Goal: Information Seeking & Learning: Find specific fact

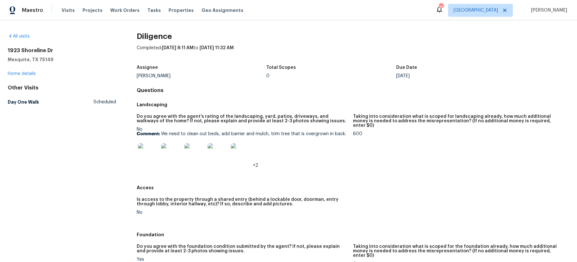
scroll to position [2, 0]
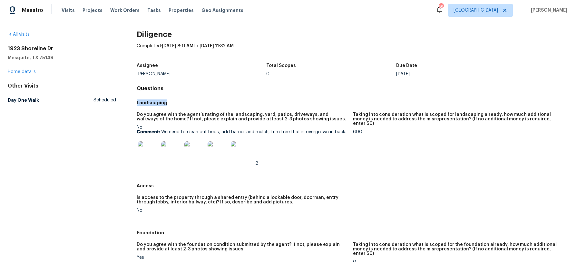
drag, startPoint x: 165, startPoint y: 102, endPoint x: 138, endPoint y: 102, distance: 27.7
click at [137, 101] on h5 "Landscaping" at bounding box center [353, 103] width 432 height 6
copy h5 "Landscaping"
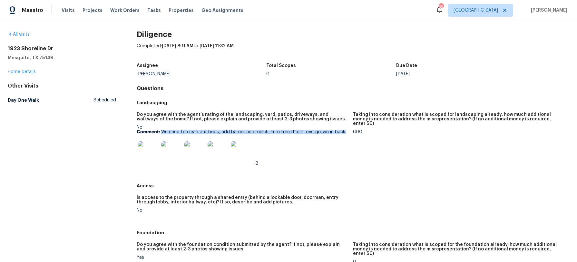
drag, startPoint x: 162, startPoint y: 131, endPoint x: 344, endPoint y: 132, distance: 182.3
click at [344, 132] on p "Comment: We need to clean out beds, add barrier and mulch, trim tree that is ov…" at bounding box center [242, 132] width 211 height 5
copy p "We need to clean out beds, add barrier and mulch, trim tree that is overgrown i…"
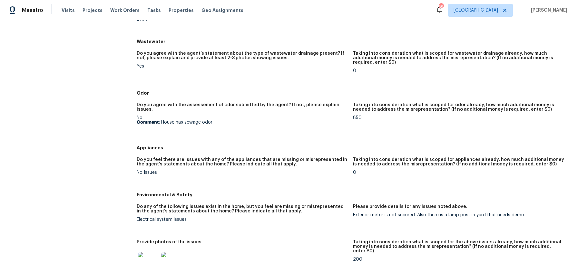
scroll to position [516, 0]
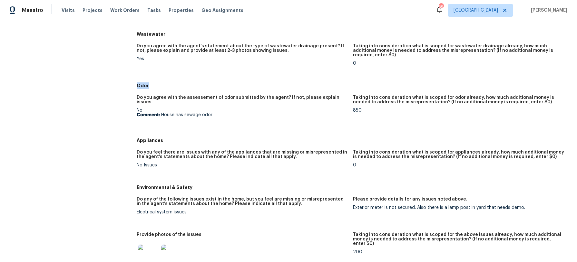
drag, startPoint x: 149, startPoint y: 71, endPoint x: 130, endPoint y: 71, distance: 18.7
click at [130, 71] on div "All visits [STREET_ADDRESS][PERSON_NAME] Home details Other Visits Day One Walk…" at bounding box center [288, 100] width 561 height 1166
copy h5 "Odor"
drag, startPoint x: 214, startPoint y: 97, endPoint x: 161, endPoint y: 98, distance: 52.5
click at [161, 113] on p "Comment: House has sewage odor" at bounding box center [242, 115] width 211 height 5
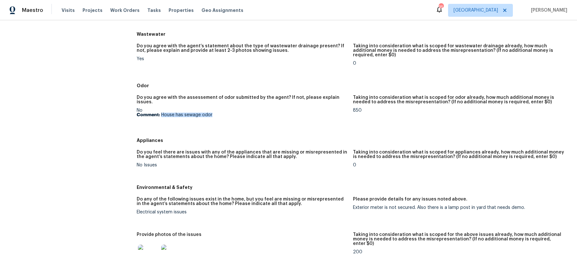
copy p "House has sewage odor"
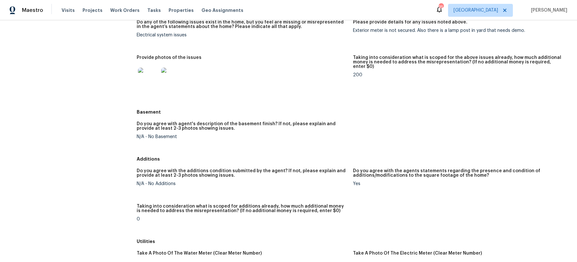
scroll to position [694, 0]
click at [148, 67] on img at bounding box center [148, 77] width 21 height 21
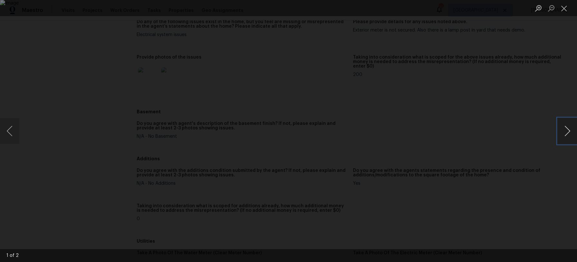
click at [573, 130] on button "Next image" at bounding box center [566, 131] width 19 height 26
click at [560, 10] on button "Close lightbox" at bounding box center [563, 8] width 13 height 11
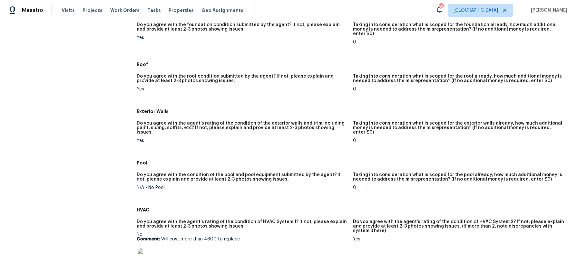
scroll to position [0, 0]
